Goal: Navigation & Orientation: Find specific page/section

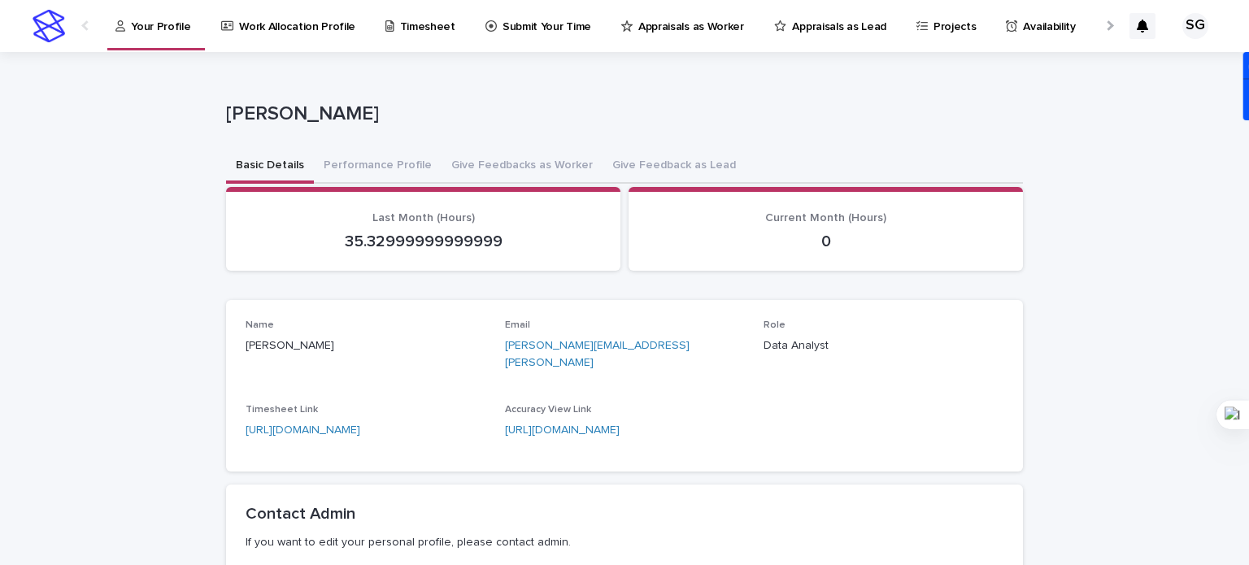
click at [687, 28] on p "Appraisals as Worker" at bounding box center [691, 17] width 106 height 34
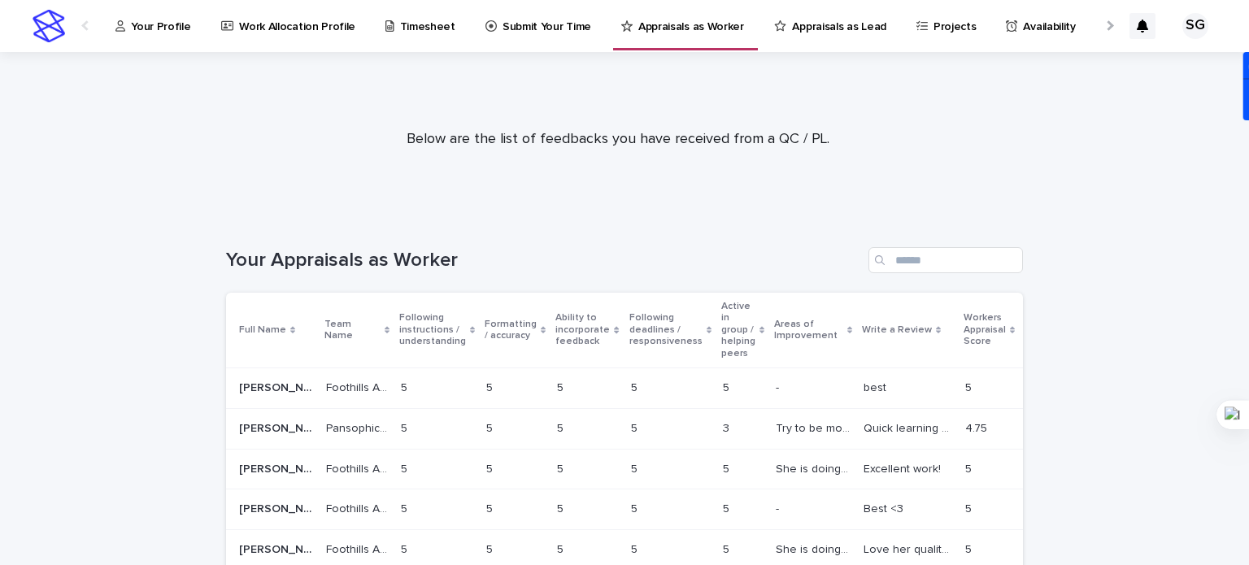
click at [150, 29] on p "Your Profile" at bounding box center [160, 17] width 59 height 34
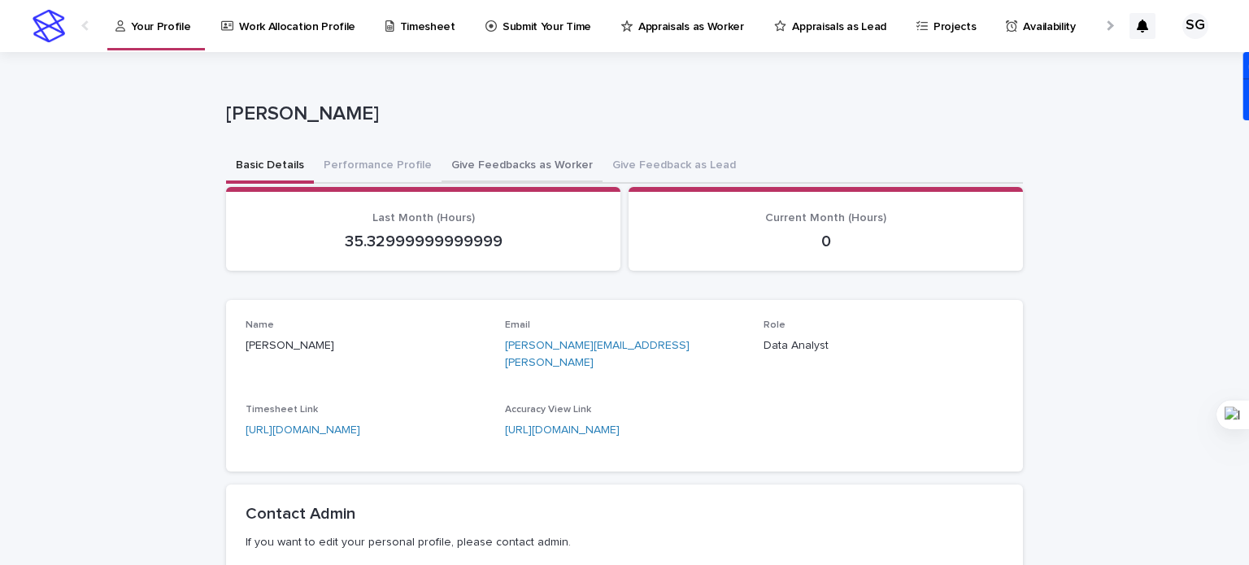
click at [518, 164] on button "Give Feedbacks as Worker" at bounding box center [522, 167] width 161 height 34
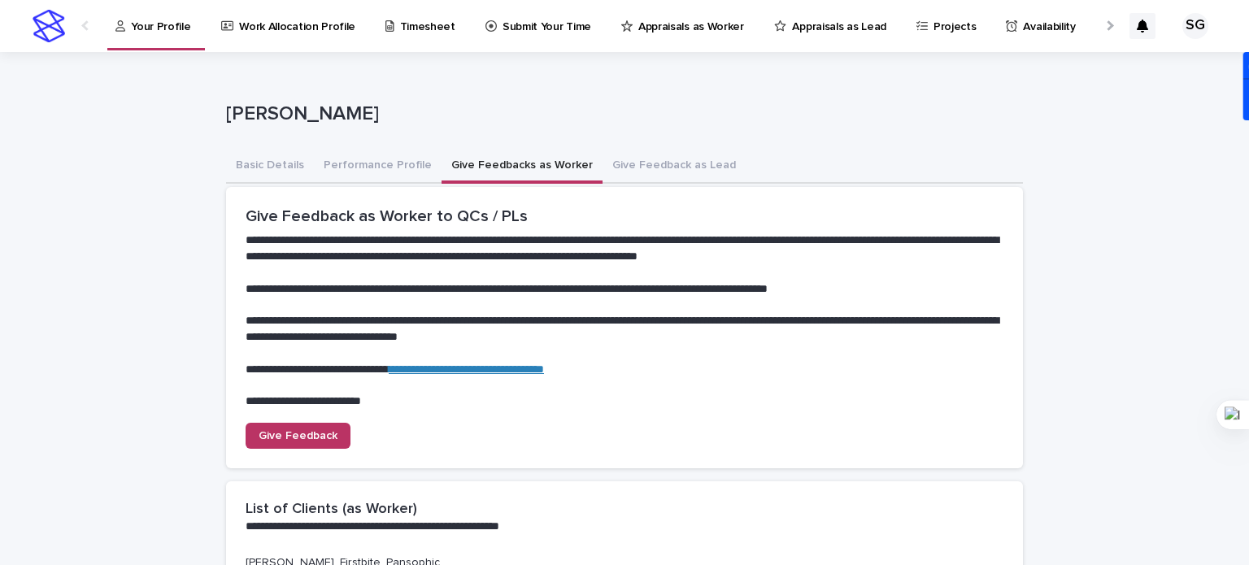
click at [368, 168] on button "Performance Profile" at bounding box center [378, 167] width 128 height 34
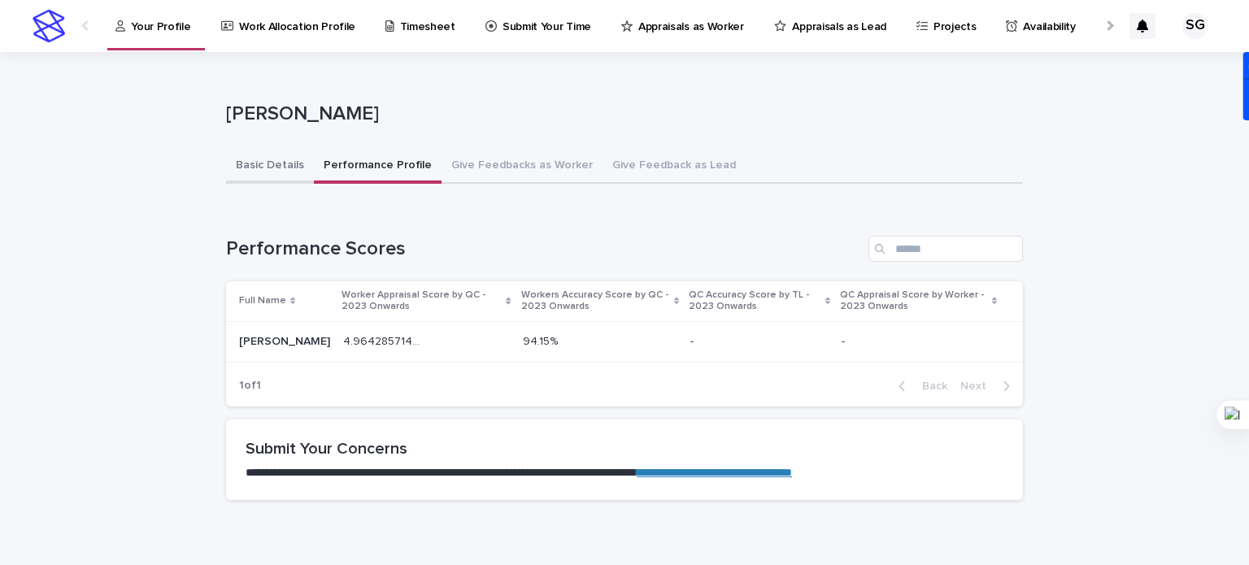
click at [264, 162] on button "Basic Details" at bounding box center [270, 167] width 88 height 34
